Goal: Check status: Check status

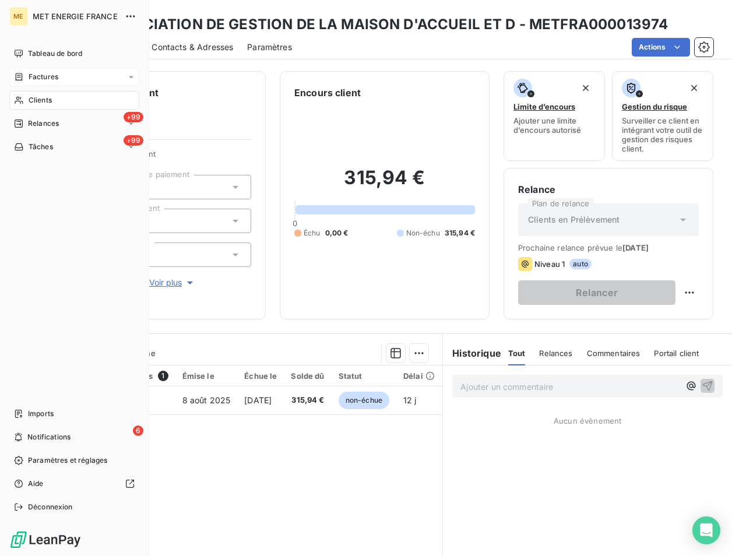
click at [47, 74] on span "Factures" at bounding box center [44, 77] width 30 height 10
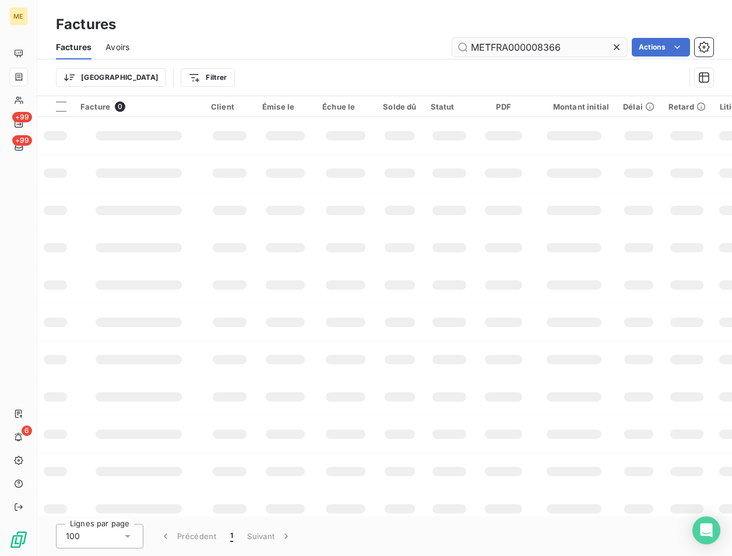
click at [521, 52] on input "METFRA000008366" at bounding box center [539, 47] width 175 height 19
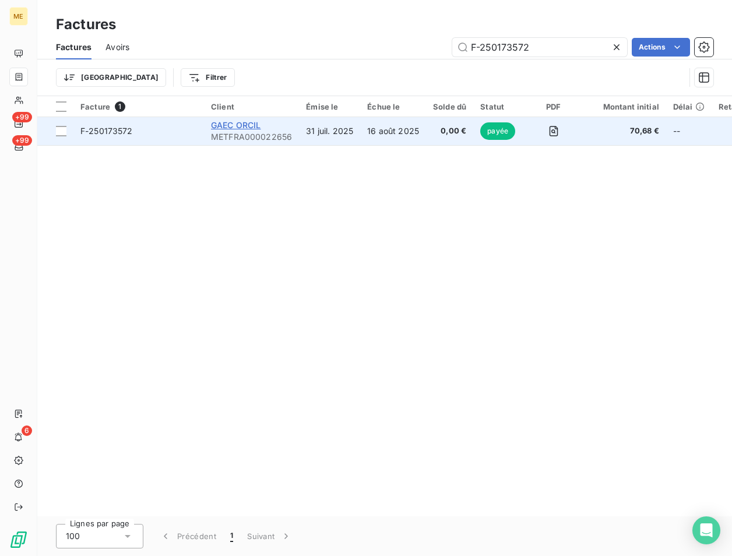
type input "F-250173572"
click at [233, 123] on span "GAEC ORCIL" at bounding box center [236, 125] width 50 height 10
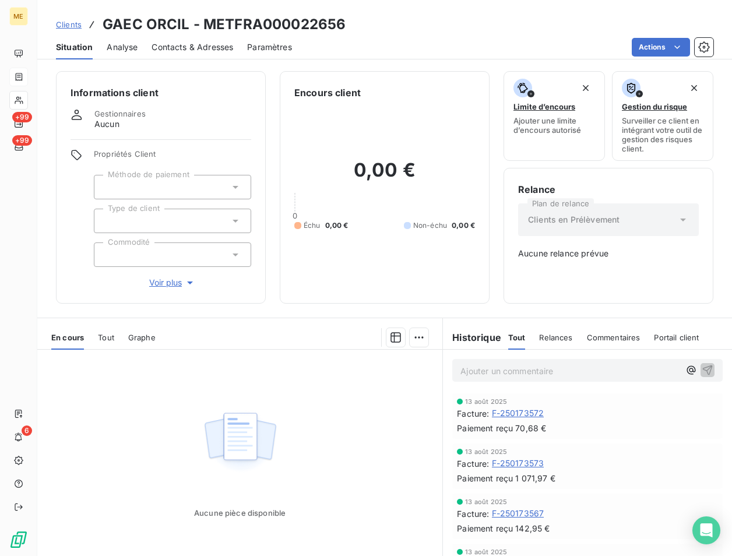
scroll to position [53, 0]
